Goal: Purchase product/service

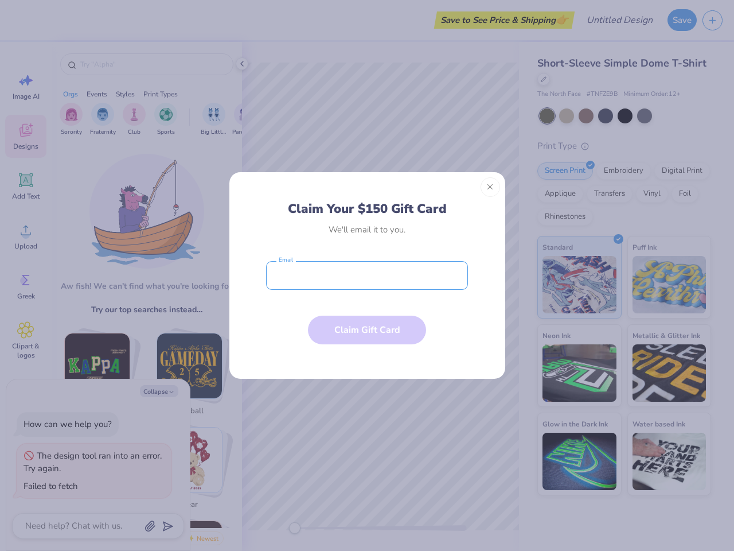
type textarea "x"
click at [367, 275] on input "email" at bounding box center [367, 275] width 202 height 29
click at [491, 187] on button "Close" at bounding box center [491, 187] width 20 height 20
